Goal: Find contact information: Find contact information

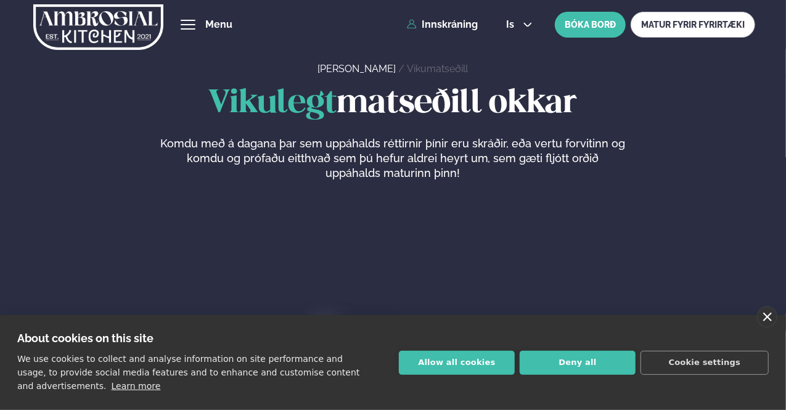
click at [765, 313] on link "close" at bounding box center [767, 316] width 20 height 21
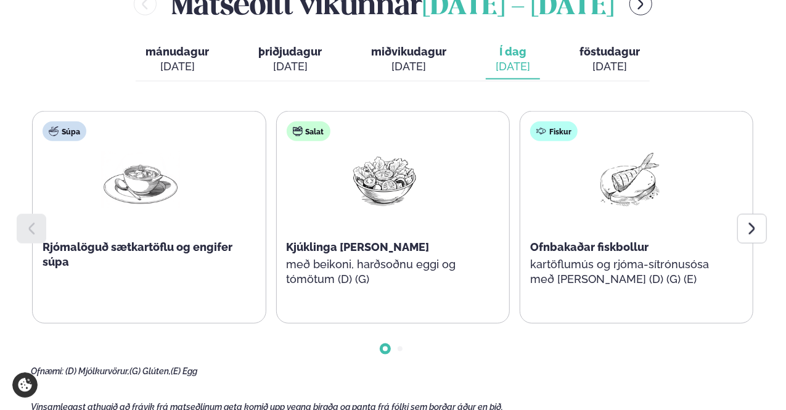
scroll to position [555, 0]
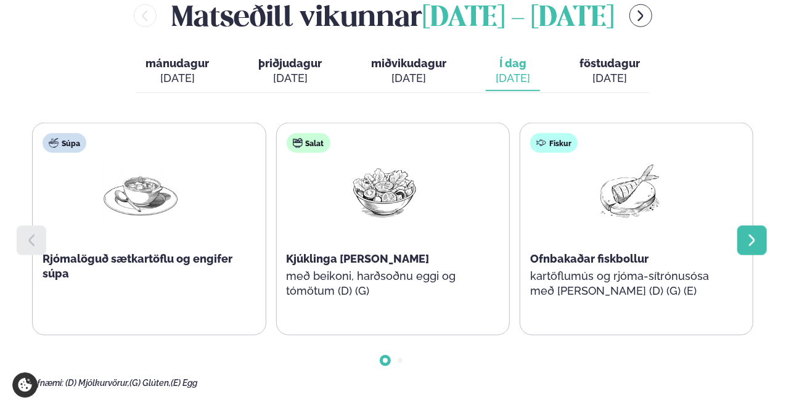
click at [752, 238] on icon at bounding box center [752, 240] width 6 height 12
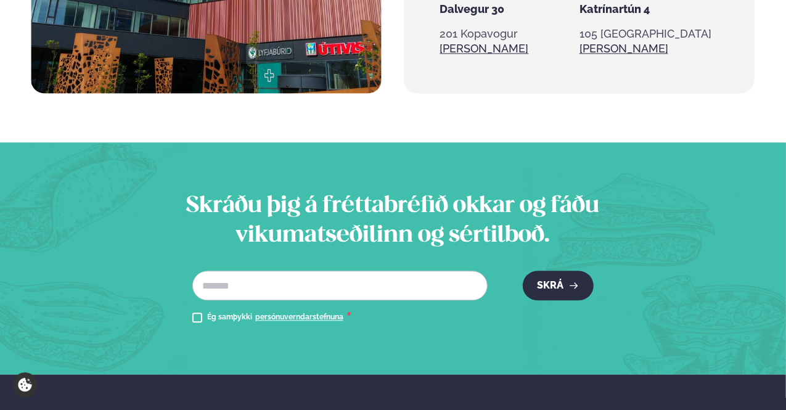
scroll to position [1478, 0]
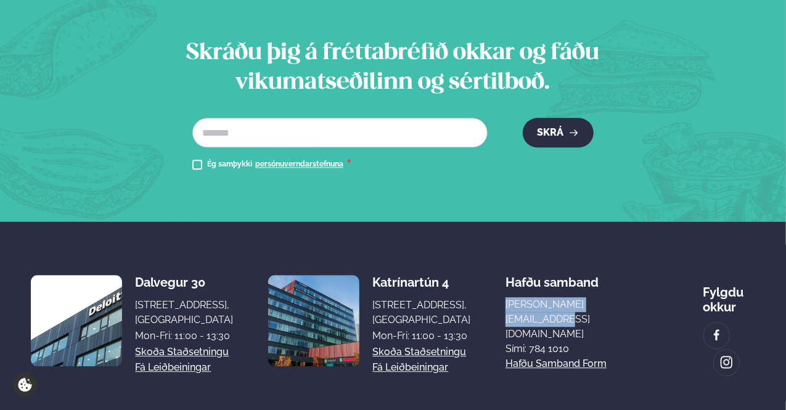
drag, startPoint x: 643, startPoint y: 252, endPoint x: 515, endPoint y: 256, distance: 128.2
click at [515, 265] on div "Dalvegur 30 Dalvegur 30, [GEOGRAPHIC_DATA], [GEOGRAPHIC_DATA] Mon-Fri: 11:00 - …" at bounding box center [393, 320] width 724 height 111
copy link "[PERSON_NAME][EMAIL_ADDRESS][DOMAIN_NAME]"
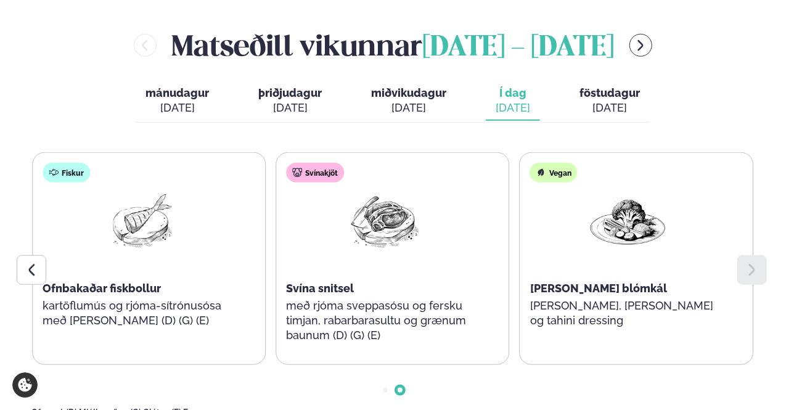
scroll to position [554, 0]
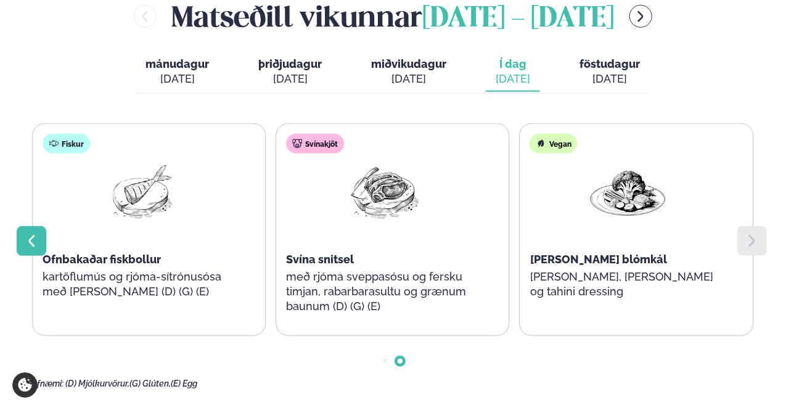
click at [38, 240] on icon at bounding box center [31, 241] width 15 height 15
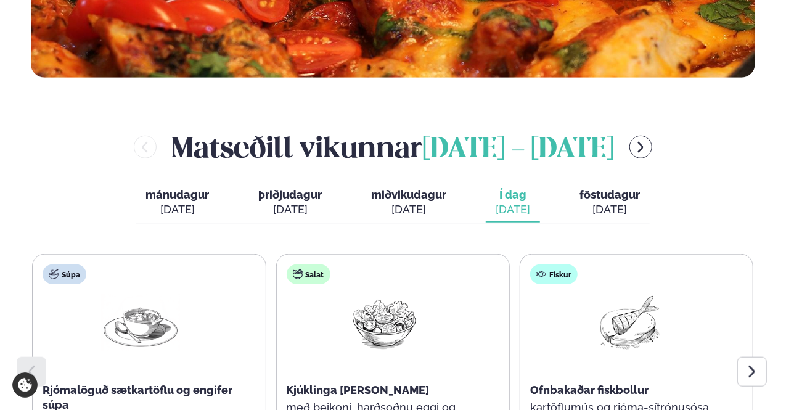
scroll to position [431, 0]
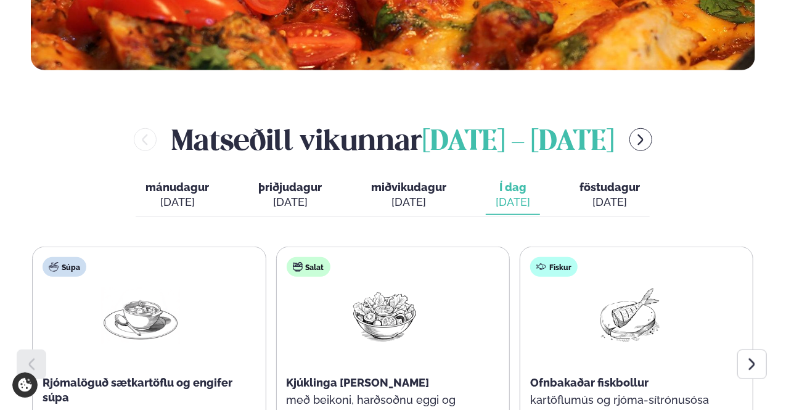
click at [617, 202] on div "[DATE]" at bounding box center [609, 202] width 60 height 15
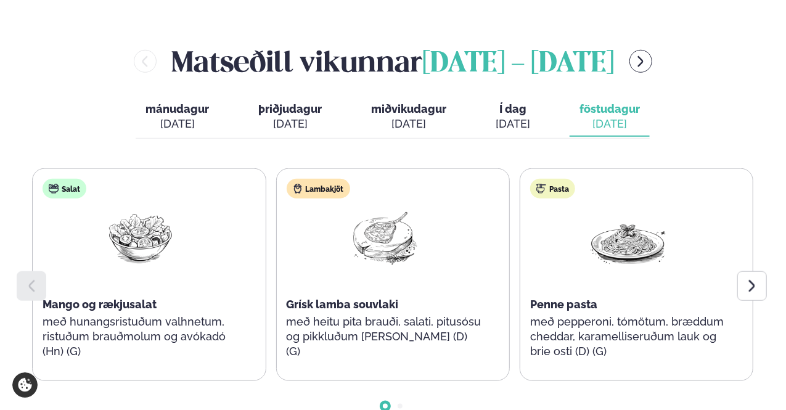
scroll to position [554, 0]
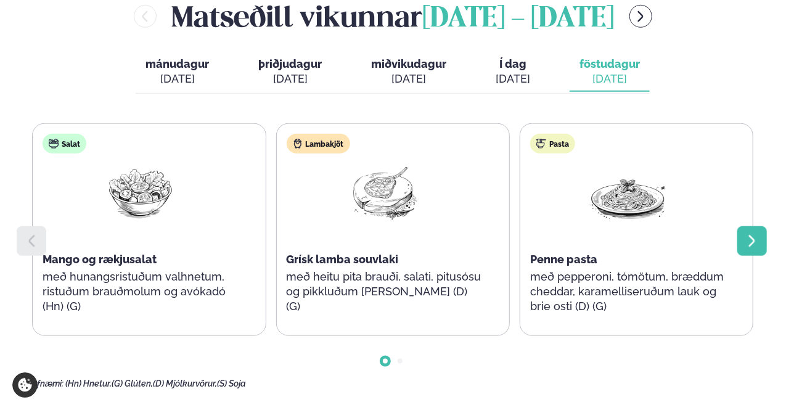
click at [746, 241] on icon at bounding box center [751, 241] width 15 height 15
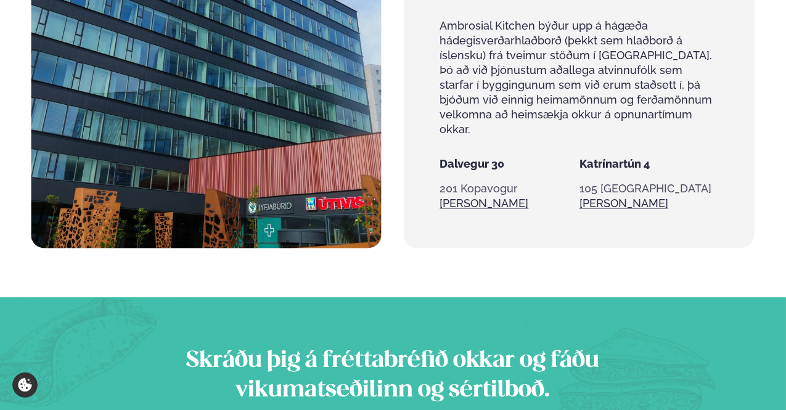
scroll to position [1478, 0]
